Goal: Task Accomplishment & Management: Manage account settings

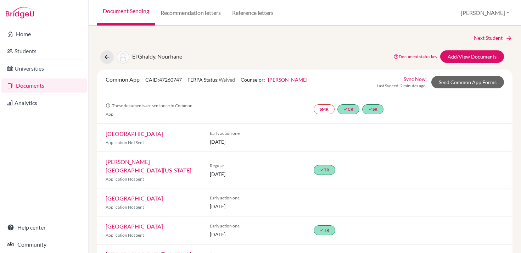
click at [34, 83] on link "Documents" at bounding box center [43, 85] width 85 height 14
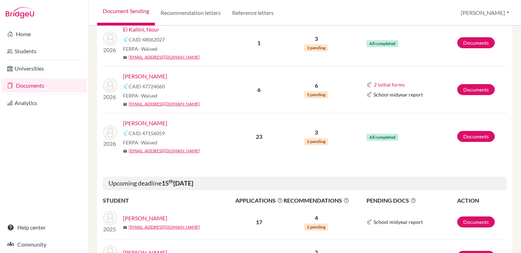
scroll to position [461, 0]
click at [468, 138] on link "Documents" at bounding box center [476, 135] width 38 height 11
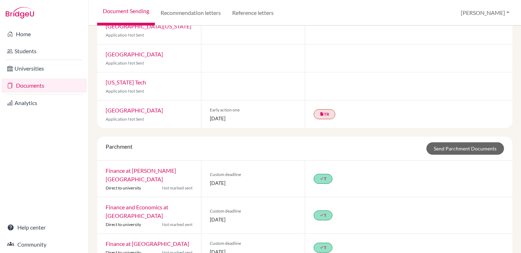
scroll to position [564, 0]
click at [324, 174] on link "done T" at bounding box center [323, 179] width 19 height 10
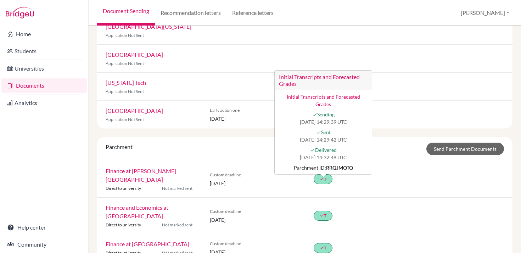
click at [359, 163] on div "done T Initial Transcripts and Forecasted Grades Initial Transcripts and Foreca…" at bounding box center [409, 179] width 208 height 36
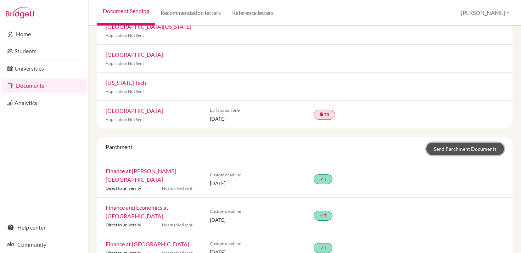
click at [446, 143] on link "Send Parchment Documents" at bounding box center [465, 149] width 78 height 12
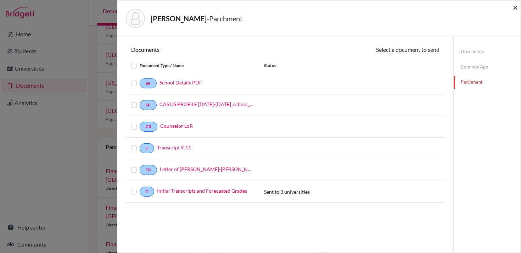
click at [518, 8] on span "×" at bounding box center [515, 7] width 5 height 10
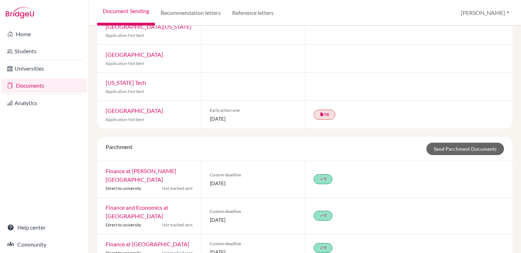
scroll to position [564, 0]
click at [322, 176] on icon "done" at bounding box center [322, 178] width 4 height 4
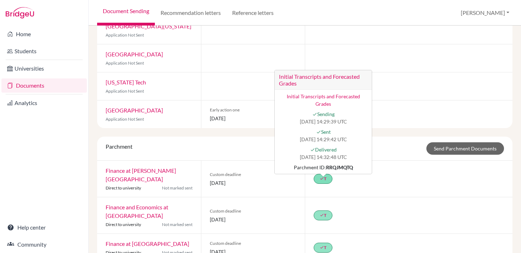
click at [336, 93] on link "Initial Transcripts and Forecasted Grades" at bounding box center [323, 99] width 73 height 13
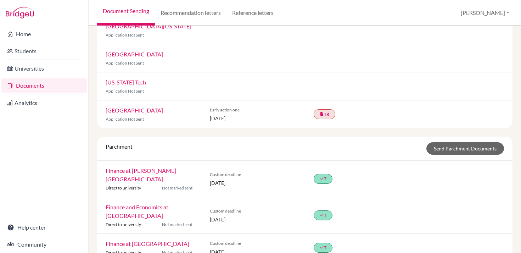
click at [169, 167] on link "Finance at McGill University" at bounding box center [141, 174] width 71 height 15
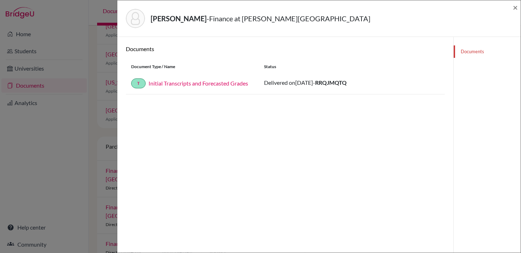
click at [162, 85] on link "Initial Transcripts and Forecasted Grades" at bounding box center [199, 83] width 100 height 7
click at [512, 6] on div "Safieddine, Yann - Finance at McGill University ×" at bounding box center [319, 18] width 398 height 30
click at [517, 7] on span "×" at bounding box center [515, 7] width 5 height 10
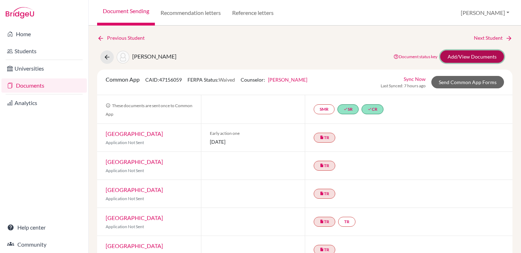
click at [465, 54] on link "Add/View Documents" at bounding box center [472, 56] width 64 height 12
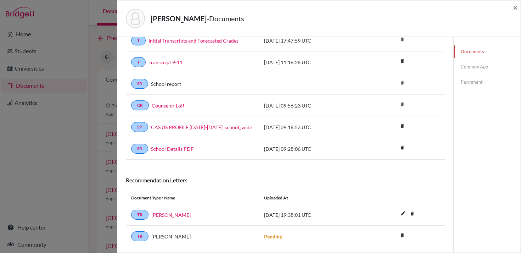
scroll to position [3, 0]
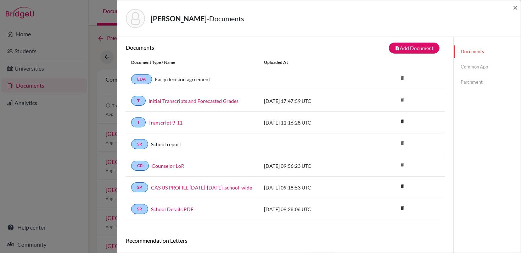
click at [471, 87] on link "Parchment" at bounding box center [487, 82] width 67 height 12
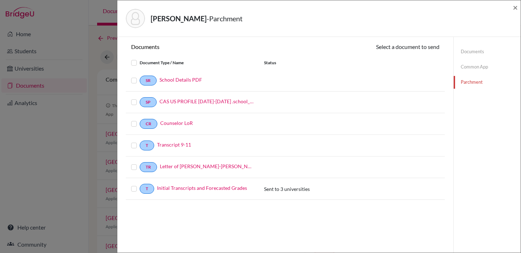
click at [140, 184] on label at bounding box center [140, 184] width 0 height 0
click at [0, 0] on input "checkbox" at bounding box center [0, 0] width 0 height 0
click at [408, 49] on icon at bounding box center [408, 47] width 5 height 5
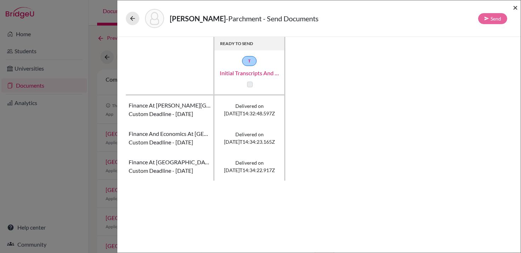
click at [515, 7] on span "×" at bounding box center [515, 7] width 5 height 10
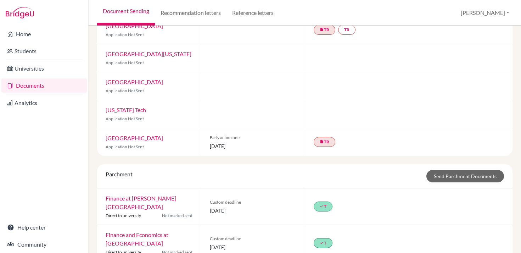
scroll to position [564, 0]
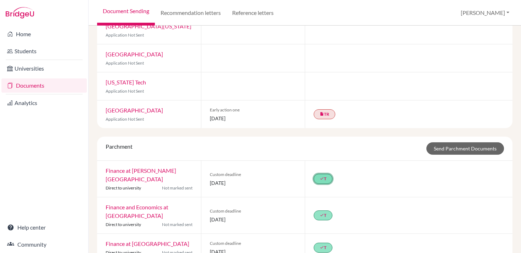
click at [318, 174] on link "done T" at bounding box center [323, 179] width 19 height 10
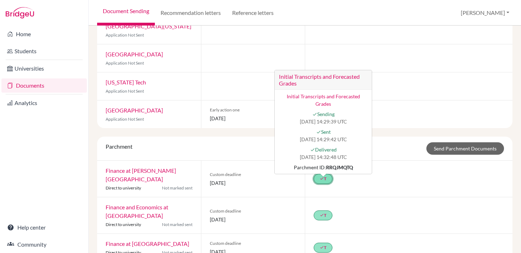
click at [322, 163] on div "Parchment ID: RRQJMQTQ" at bounding box center [323, 166] width 89 height 7
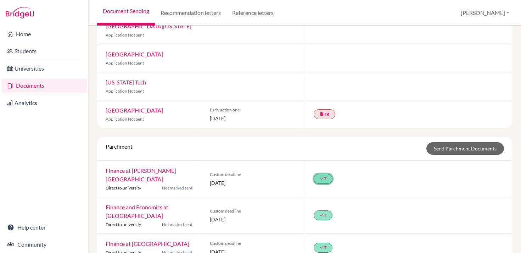
click at [320, 176] on icon "done" at bounding box center [322, 178] width 4 height 4
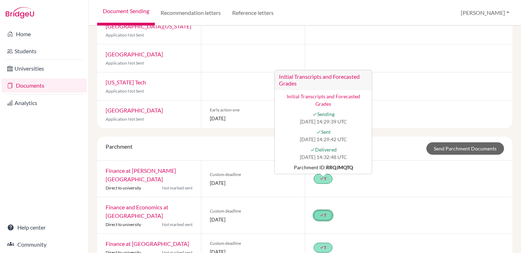
click at [321, 210] on link "done T" at bounding box center [323, 215] width 19 height 10
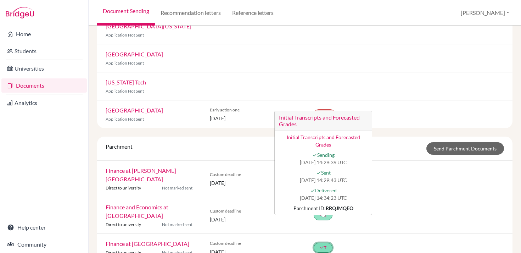
click at [324, 242] on link "done T" at bounding box center [323, 247] width 19 height 10
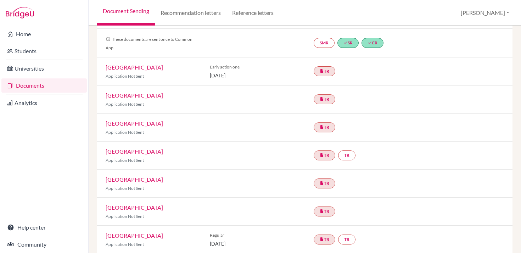
scroll to position [0, 0]
